Goal: Task Accomplishment & Management: Manage account settings

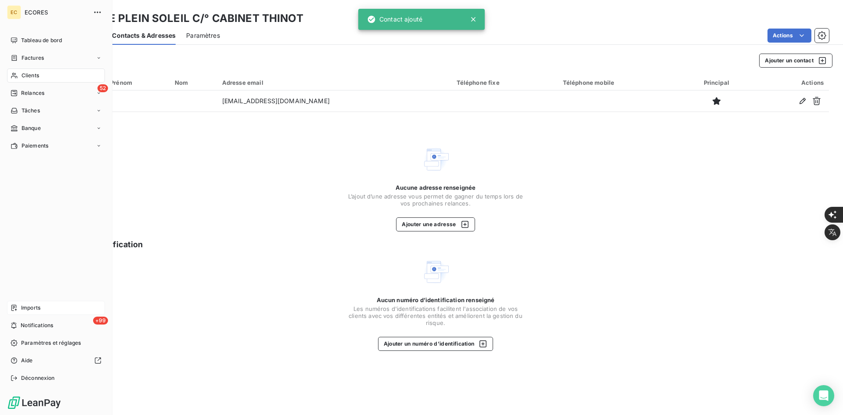
click at [17, 306] on icon at bounding box center [14, 307] width 7 height 7
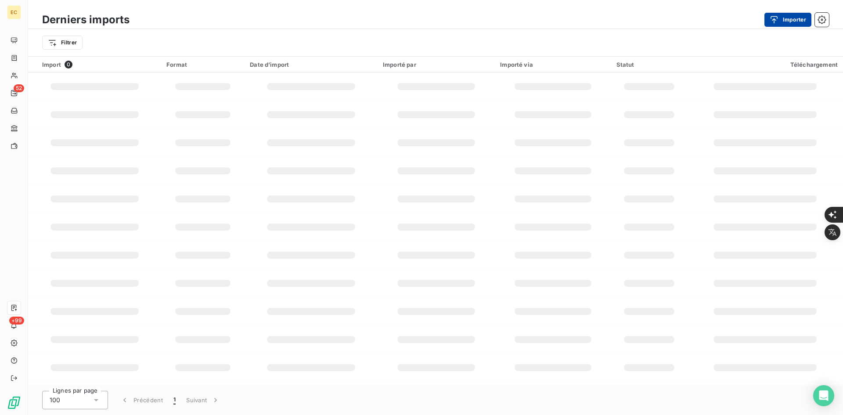
click at [792, 20] on button "Importer" at bounding box center [787, 20] width 47 height 14
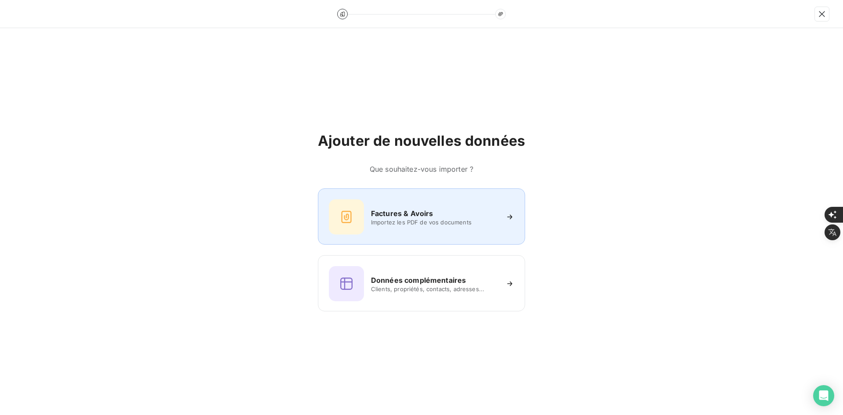
click at [436, 208] on div "Factures & Avoirs" at bounding box center [434, 213] width 127 height 11
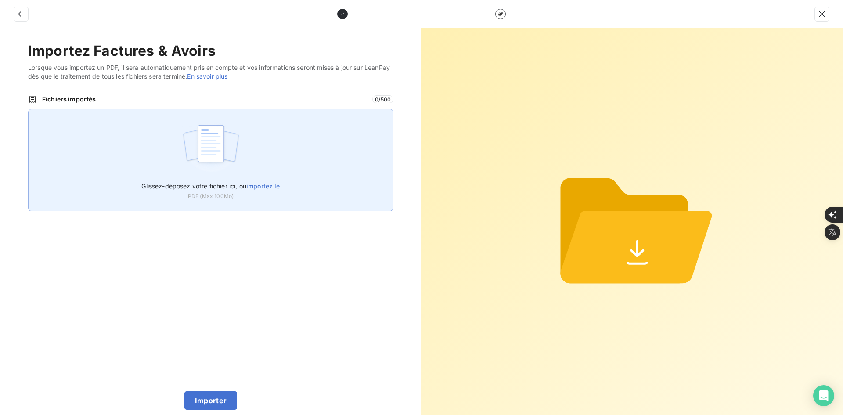
click at [302, 163] on div "Glissez-déposez votre fichier ici, ou importez le PDF (Max 100Mo)" at bounding box center [210, 160] width 365 height 102
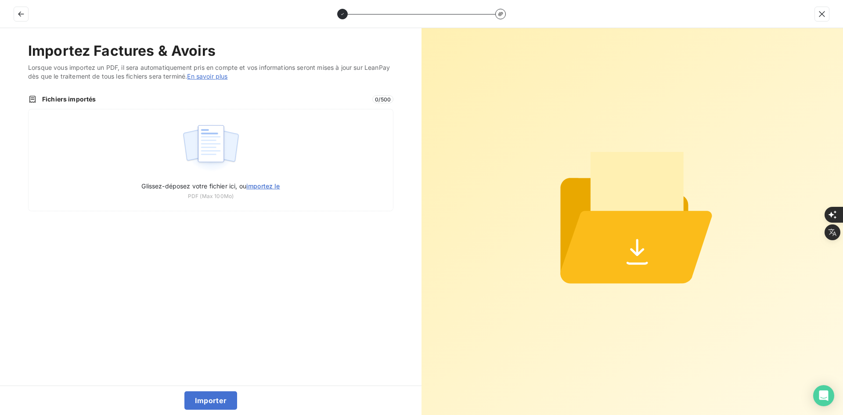
type input "C:\fakepath\FEF-2025-2917.pdf"
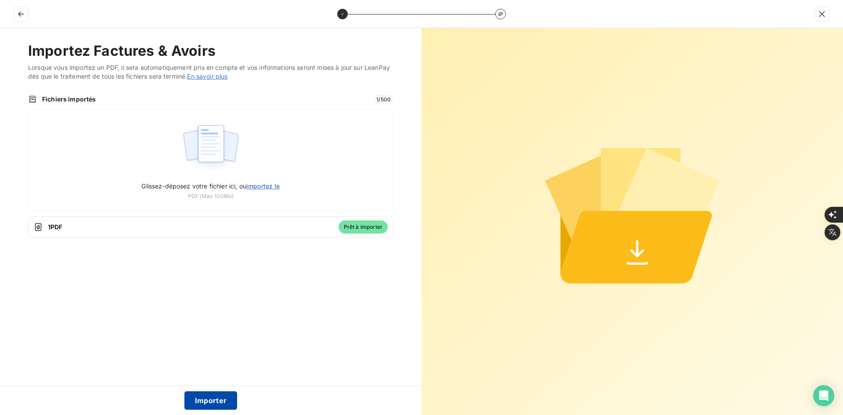
click at [213, 398] on button "Importer" at bounding box center [210, 400] width 53 height 18
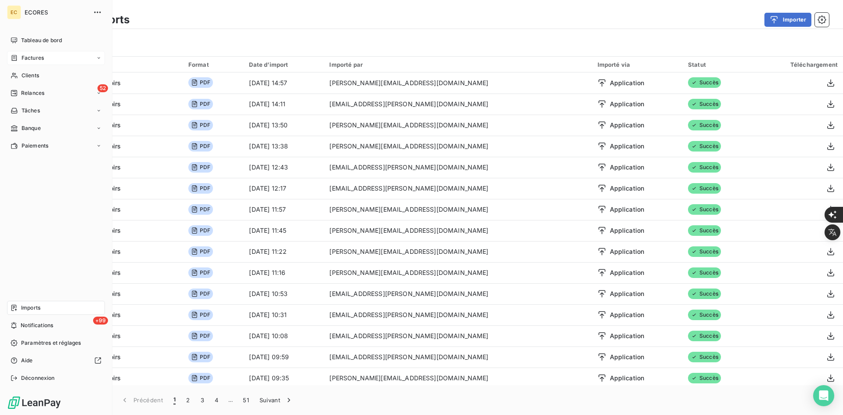
click at [20, 57] on div "Factures" at bounding box center [27, 58] width 33 height 8
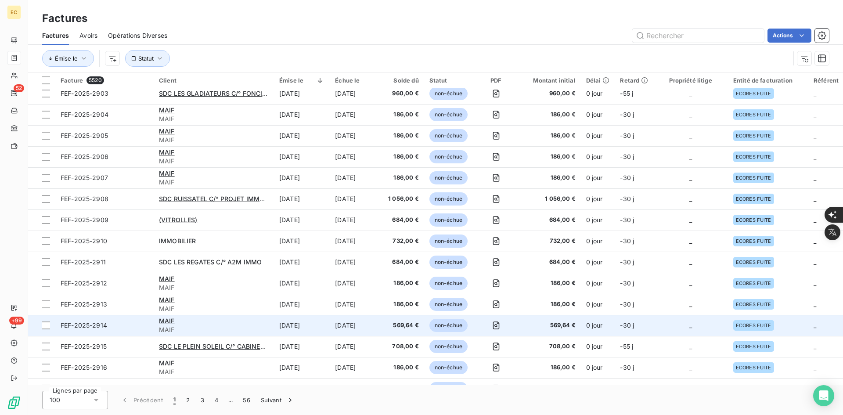
scroll to position [263, 0]
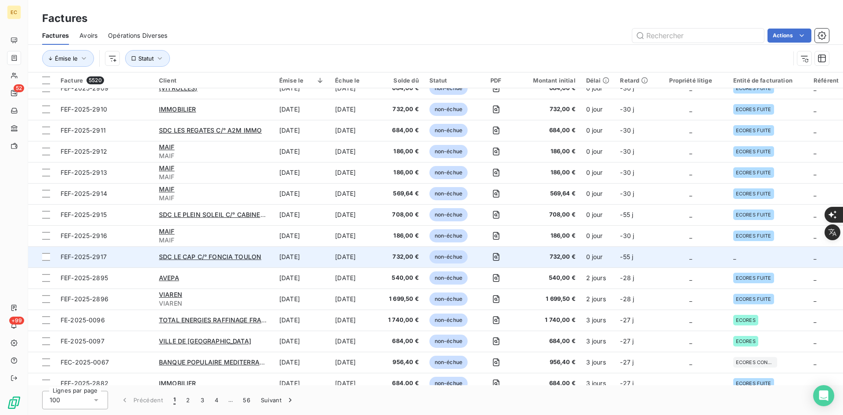
click at [718, 259] on td "_" at bounding box center [690, 256] width 74 height 21
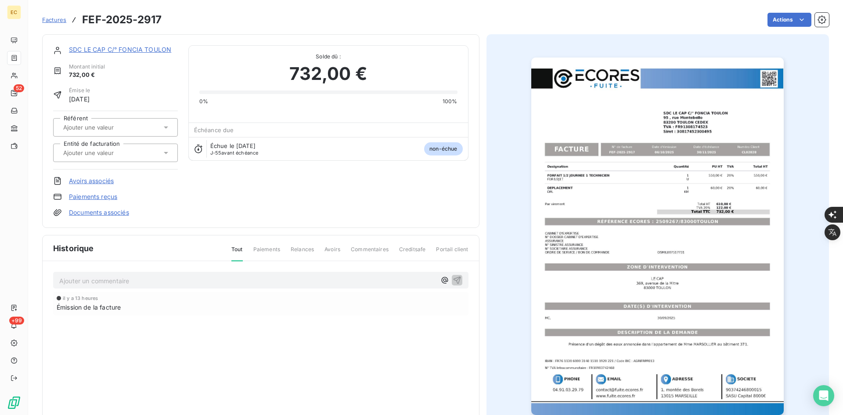
click at [77, 151] on input "text" at bounding box center [106, 153] width 88 height 8
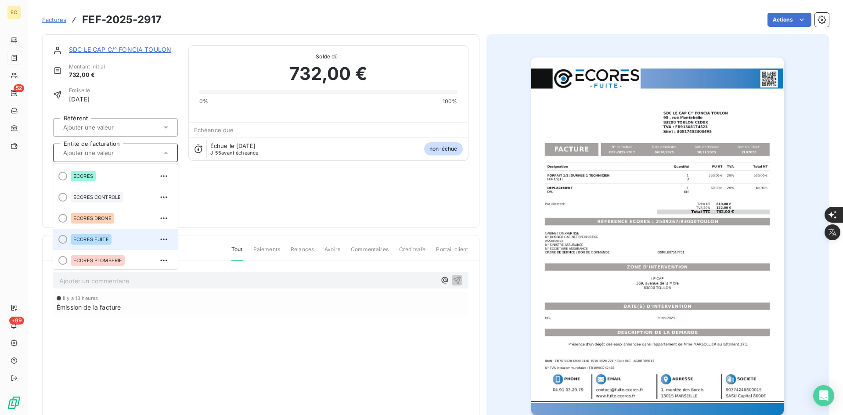
click at [91, 240] on span "ECORES FUITE" at bounding box center [91, 239] width 36 height 5
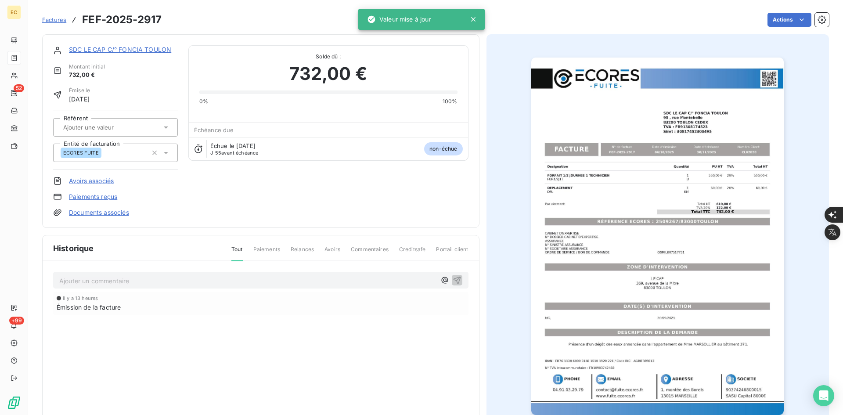
click at [100, 214] on link "Documents associés" at bounding box center [99, 212] width 60 height 9
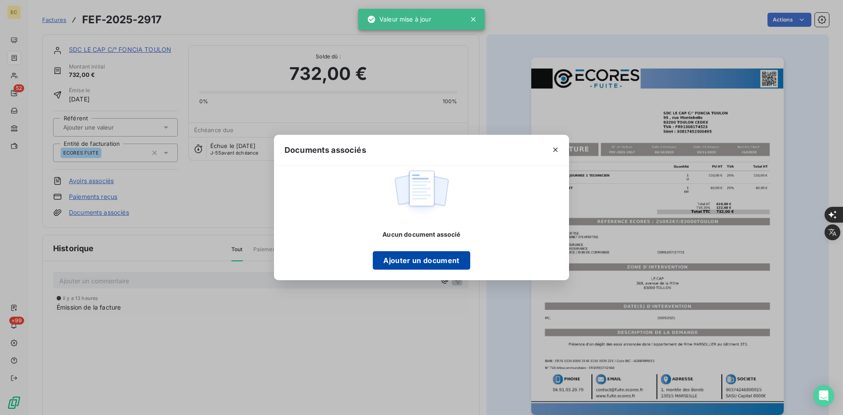
click at [427, 262] on button "Ajouter un document" at bounding box center [421, 260] width 97 height 18
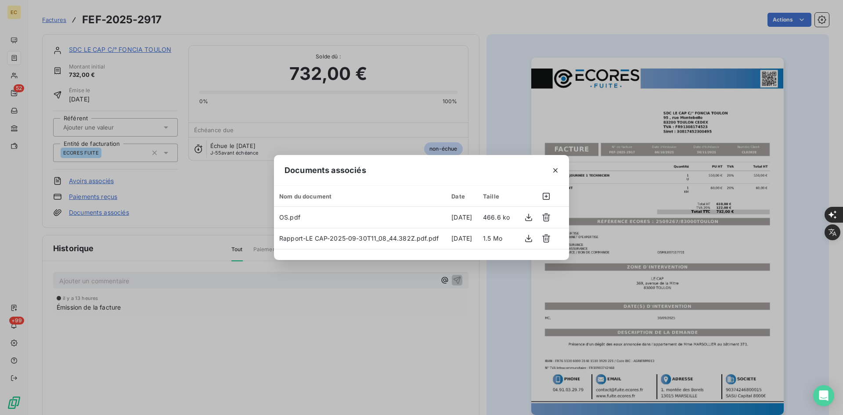
click at [551, 175] on button "button" at bounding box center [555, 170] width 14 height 14
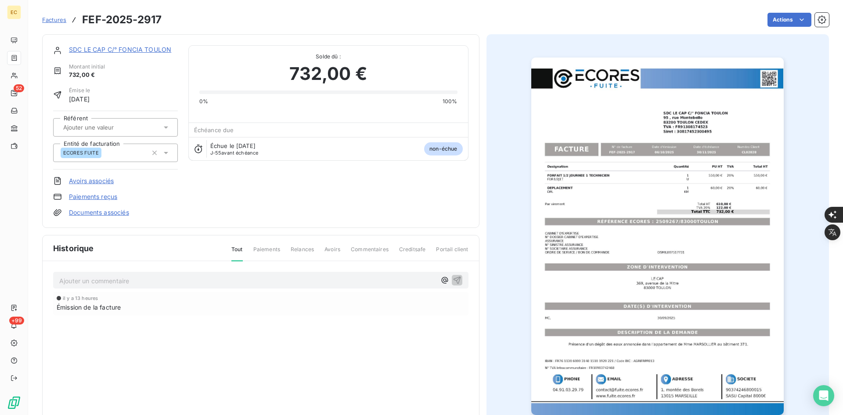
click at [92, 47] on link "SDC LE CAP C/° FONCIA TOULON" at bounding box center [120, 49] width 102 height 7
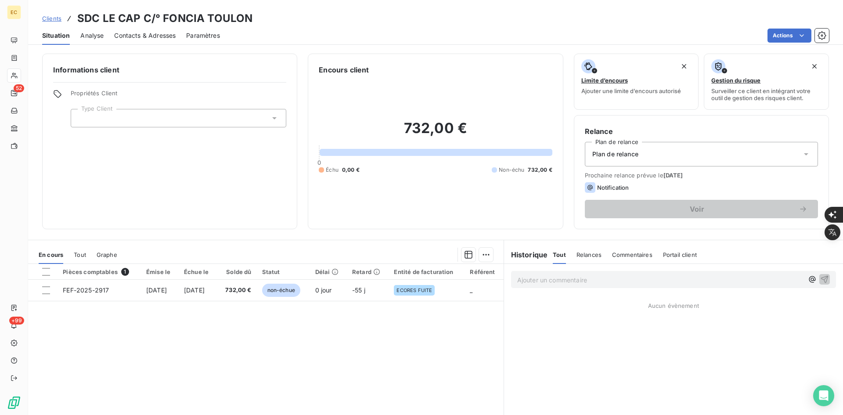
click at [95, 118] on div at bounding box center [178, 118] width 215 height 18
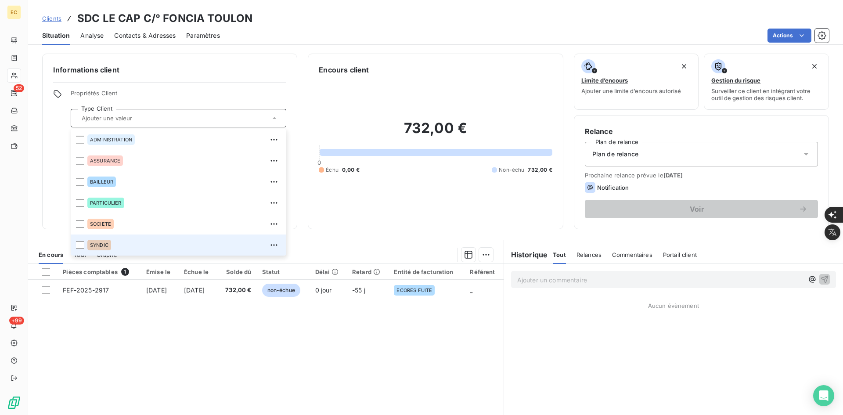
click at [130, 245] on div "SYNDIC" at bounding box center [184, 245] width 194 height 14
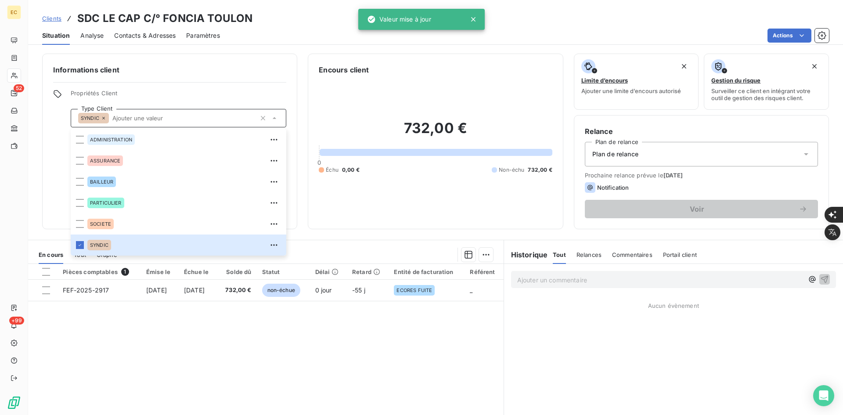
click at [648, 146] on div "Plan de relance" at bounding box center [701, 154] width 233 height 25
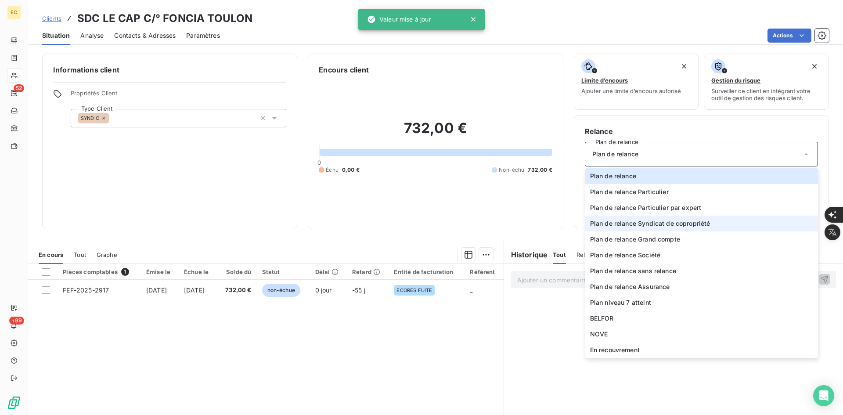
click at [651, 226] on span "Plan de relance Syndicat de copropriété" at bounding box center [650, 223] width 120 height 9
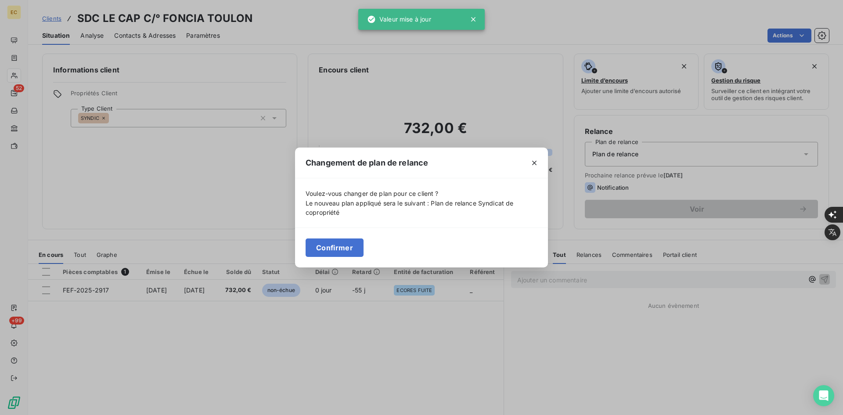
click at [345, 246] on button "Confirmer" at bounding box center [334, 247] width 58 height 18
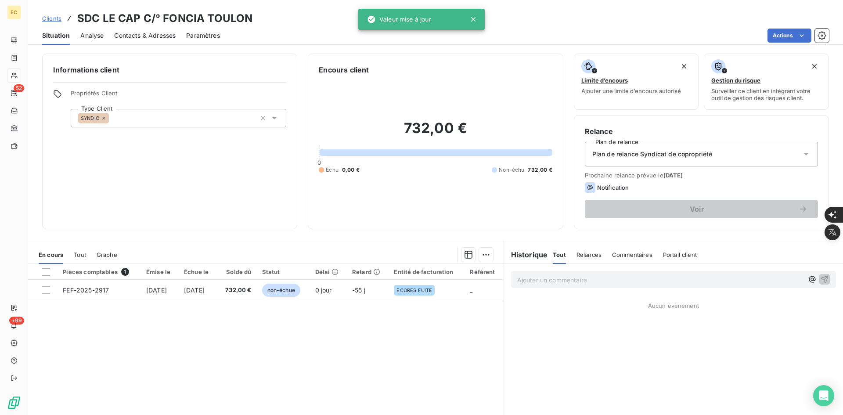
click at [142, 32] on span "Contacts & Adresses" at bounding box center [144, 35] width 61 height 9
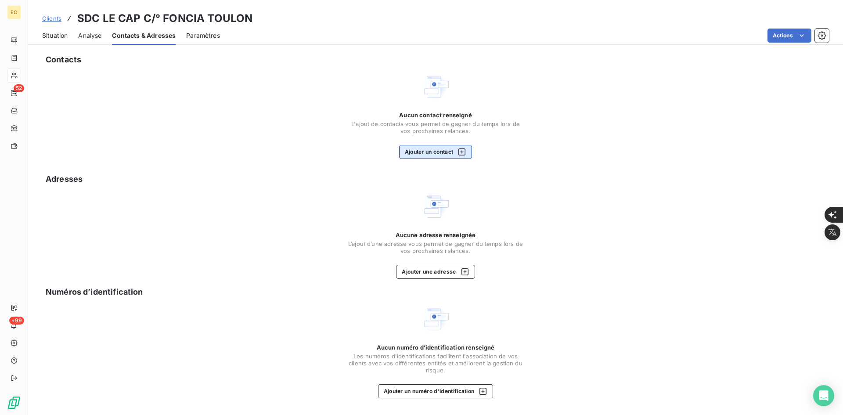
click at [404, 154] on button "Ajouter un contact" at bounding box center [435, 152] width 73 height 14
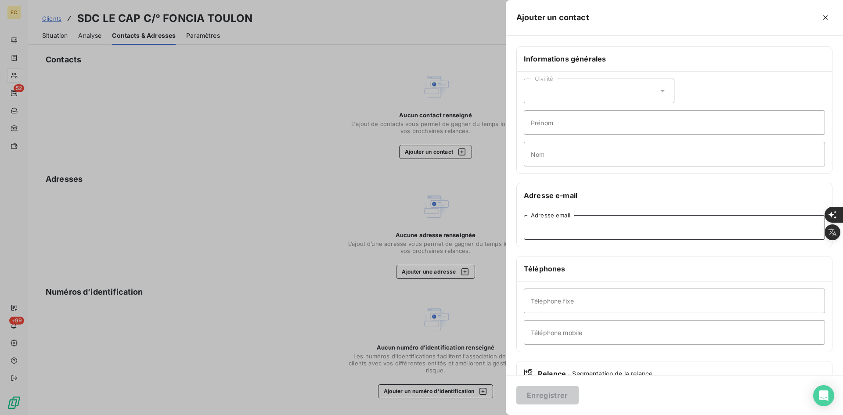
click at [555, 226] on input "Adresse email" at bounding box center [674, 227] width 301 height 25
click at [569, 225] on input "Adresse email" at bounding box center [674, 227] width 301 height 25
paste input "[PERSON_NAME][EMAIL_ADDRESS][PERSON_NAME][DOMAIN_NAME]"
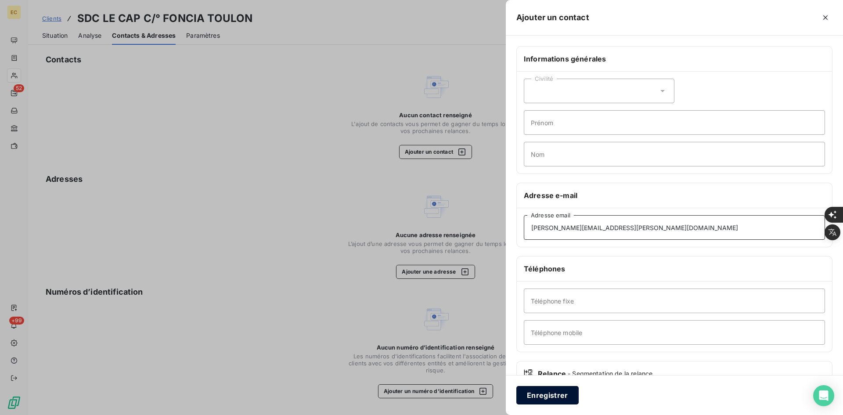
type input "[PERSON_NAME][EMAIL_ADDRESS][PERSON_NAME][DOMAIN_NAME]"
drag, startPoint x: 569, startPoint y: 402, endPoint x: 567, endPoint y: 397, distance: 5.1
click at [567, 400] on button "Enregistrer" at bounding box center [547, 395] width 62 height 18
